Goal: Task Accomplishment & Management: Manage account settings

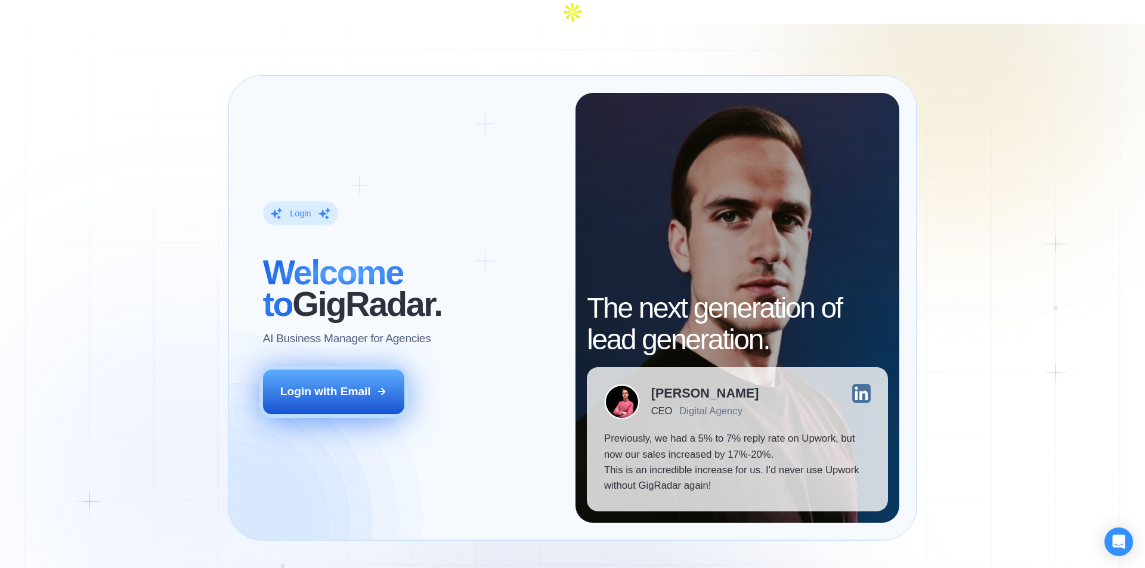
click at [307, 370] on button "Login with Email" at bounding box center [334, 392] width 142 height 44
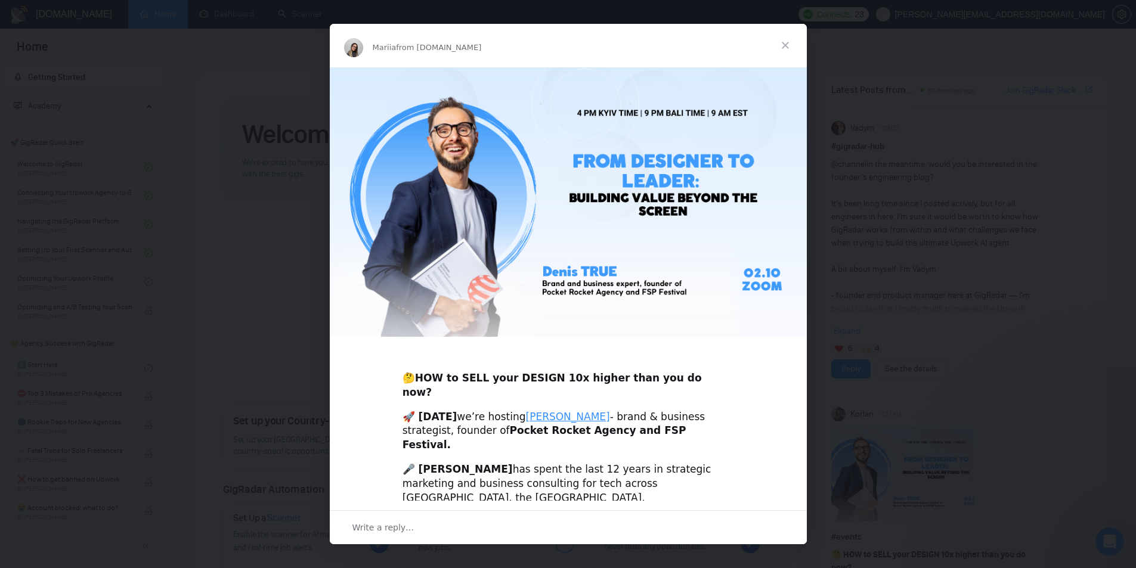
click at [787, 45] on span "Close" at bounding box center [785, 45] width 43 height 43
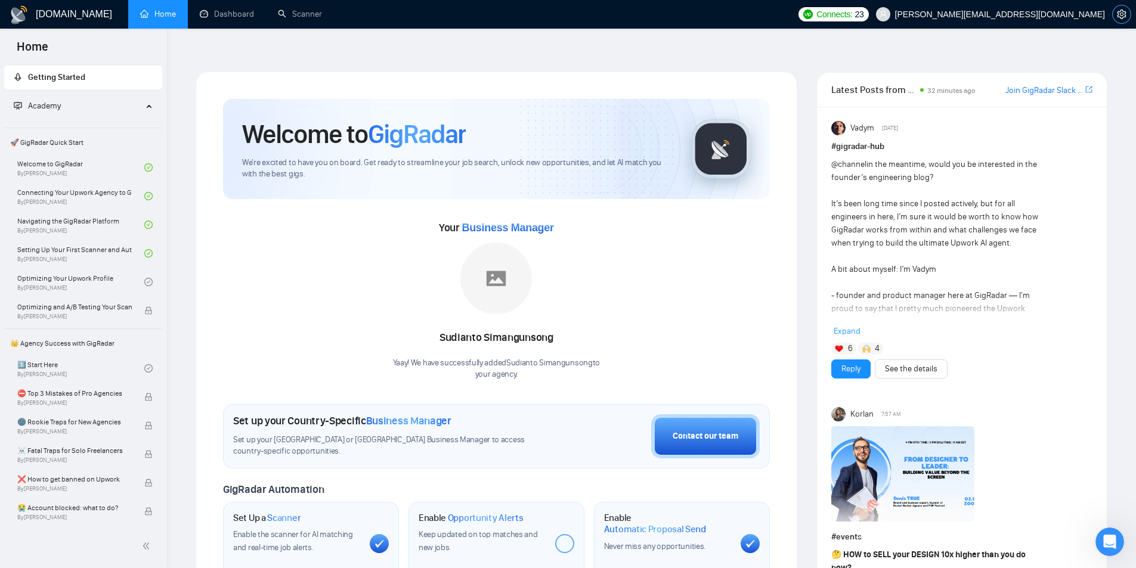
click at [1121, 13] on icon "setting" at bounding box center [1121, 15] width 10 height 10
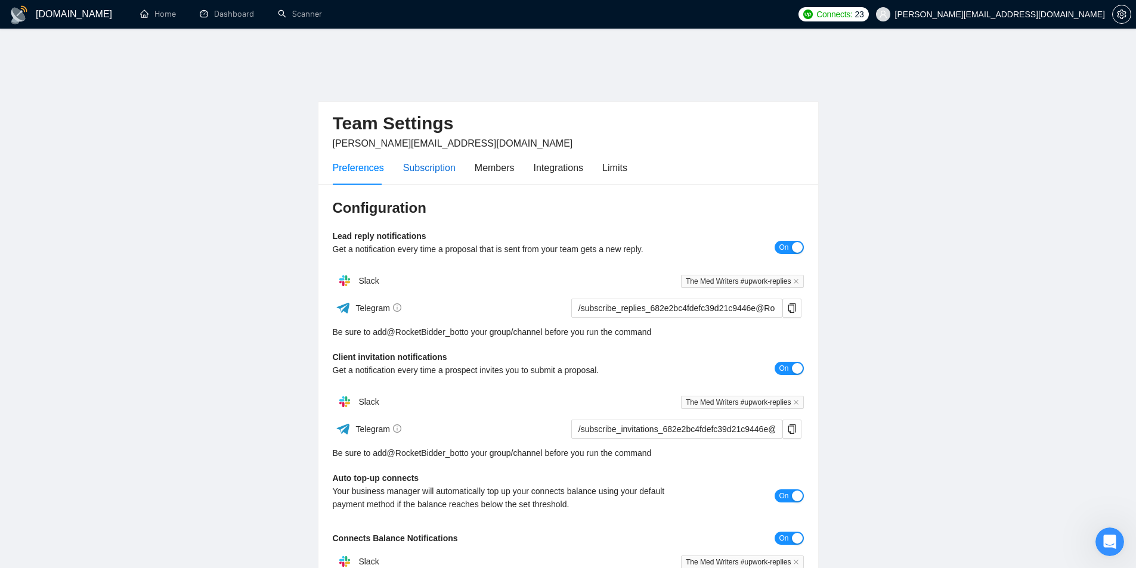
click at [441, 160] on div "Subscription" at bounding box center [429, 167] width 52 height 15
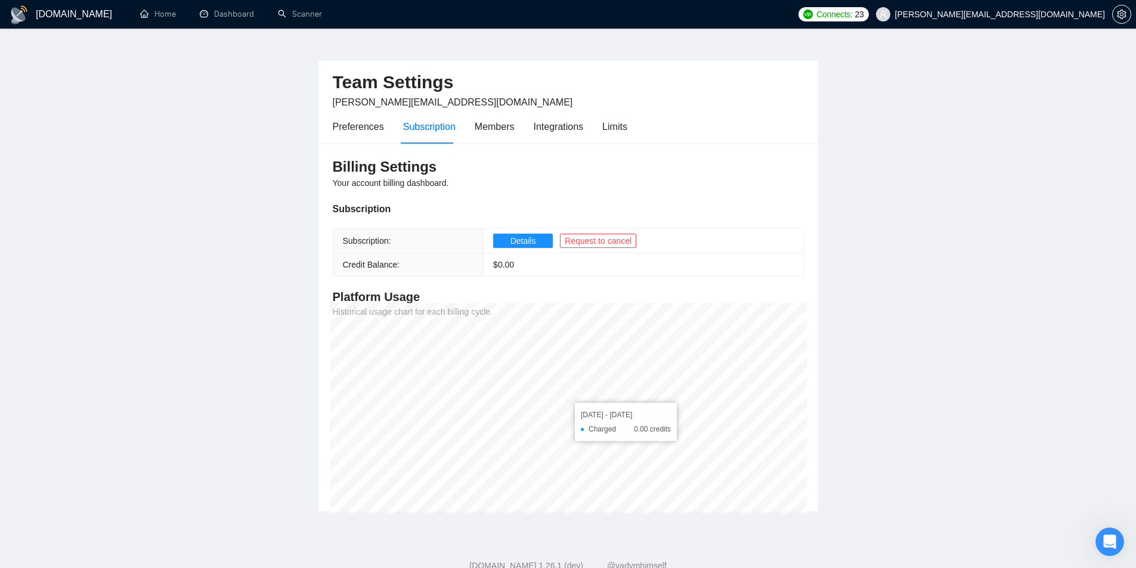
scroll to position [53, 0]
